Goal: Use online tool/utility: Utilize a website feature to perform a specific function

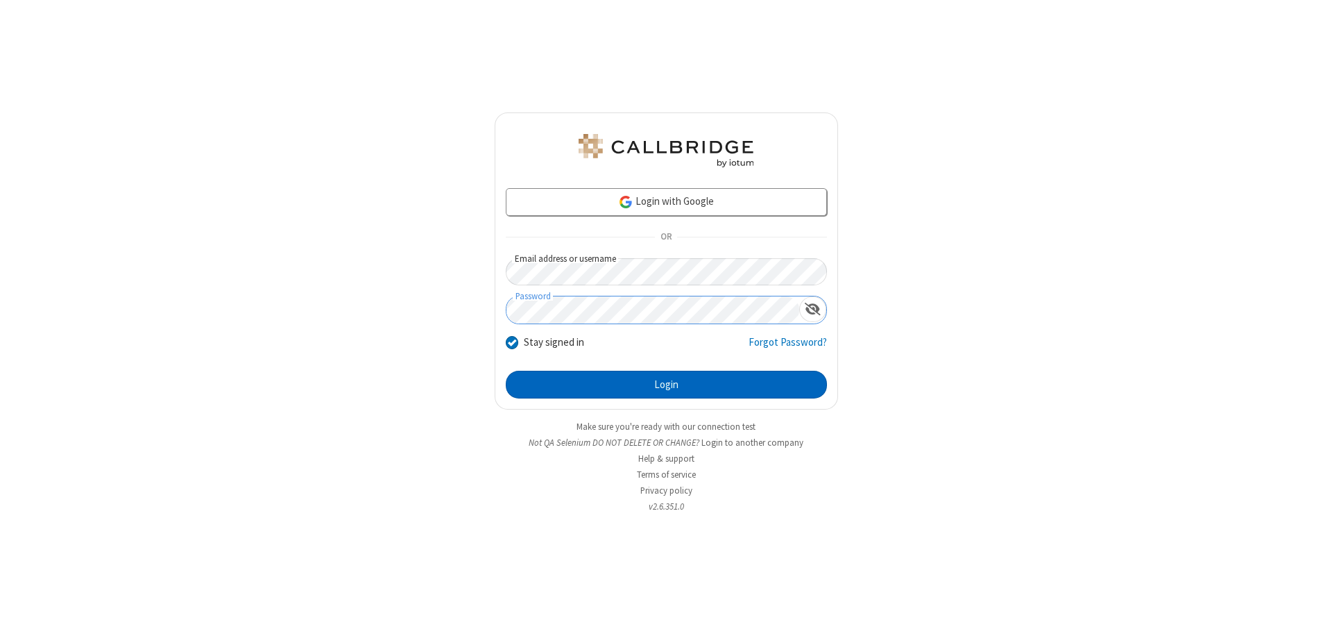
click at [666, 384] on button "Login" at bounding box center [666, 385] width 321 height 28
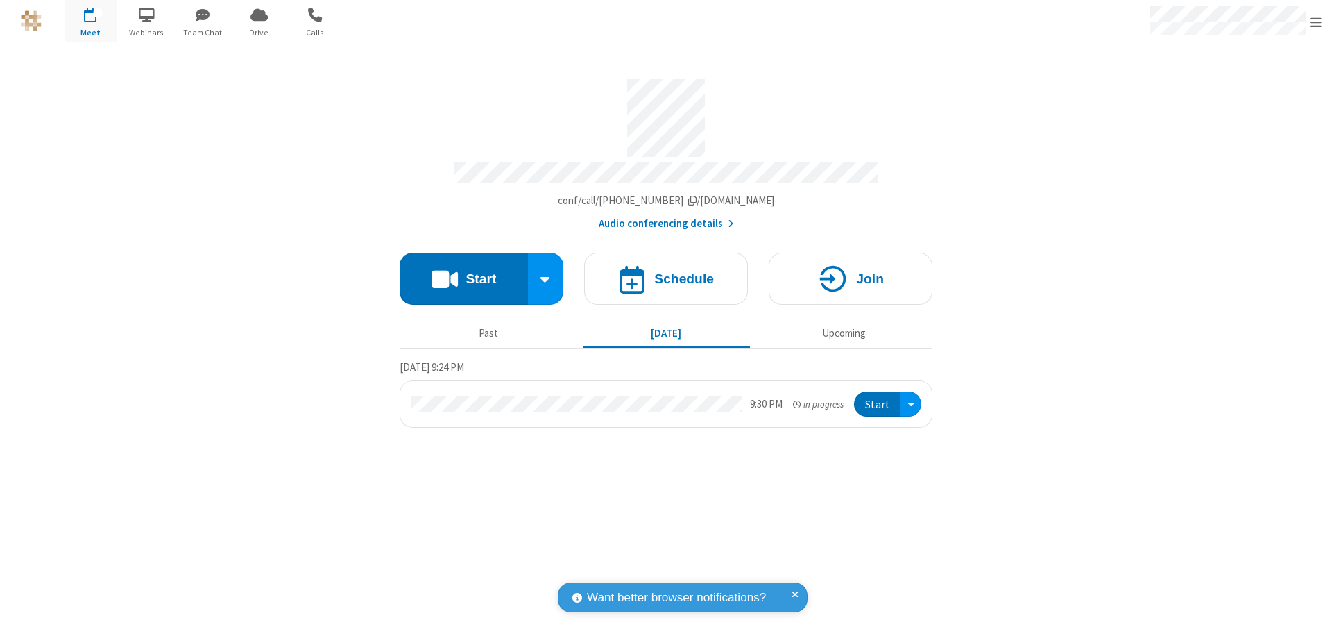
click at [463, 272] on button "Start" at bounding box center [464, 279] width 128 height 52
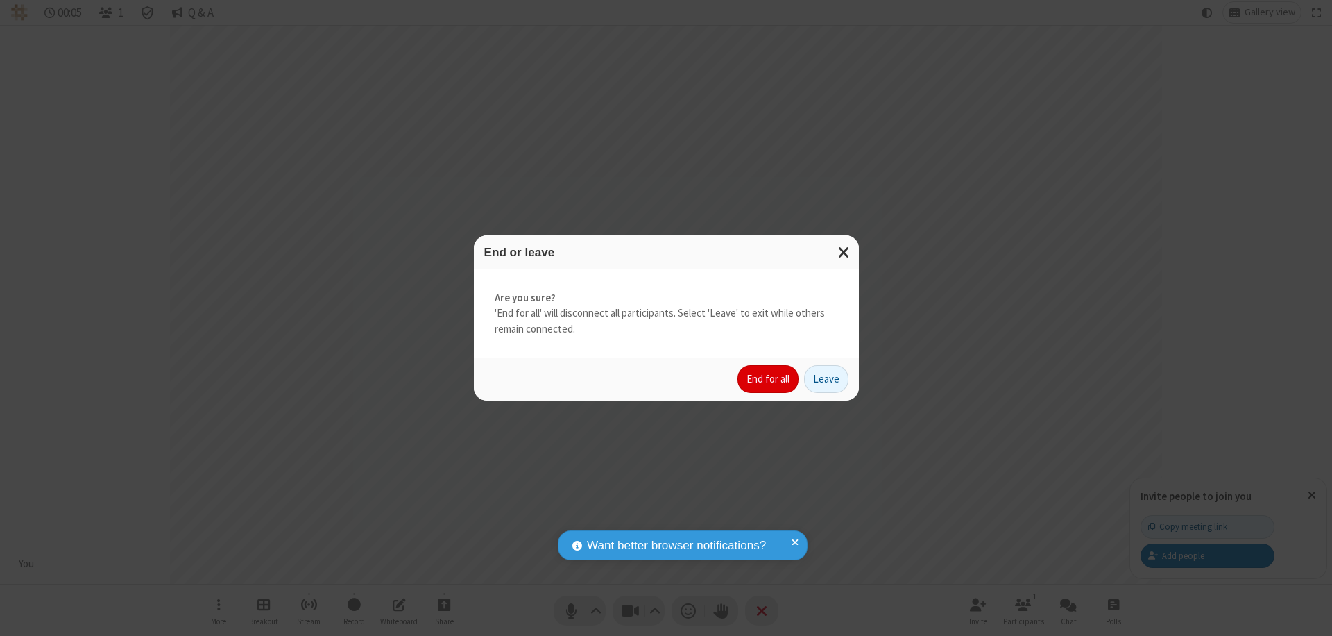
click at [769, 379] on button "End for all" at bounding box center [768, 379] width 61 height 28
